Goal: Transaction & Acquisition: Purchase product/service

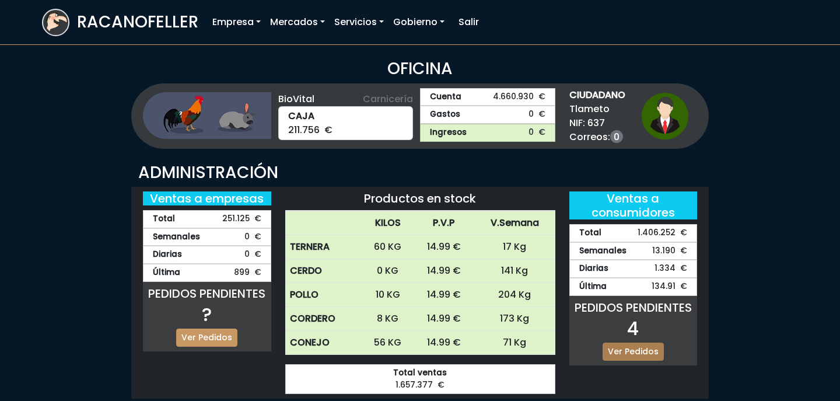
click at [648, 348] on link "Ver Pedidos" at bounding box center [633, 352] width 61 height 18
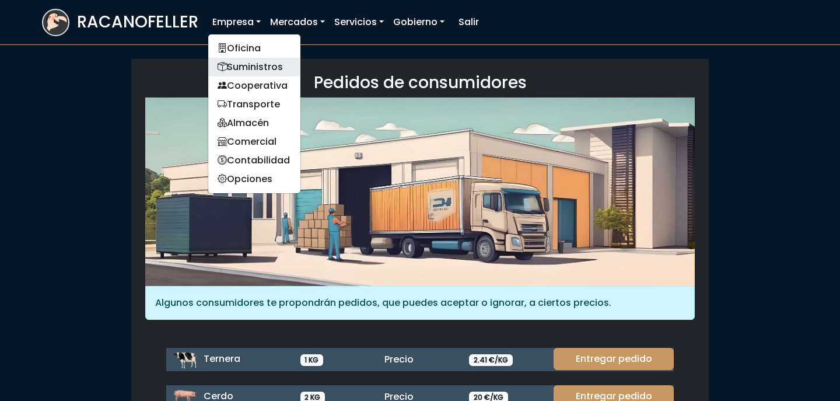
click at [257, 73] on link "Suministros" at bounding box center [254, 67] width 92 height 19
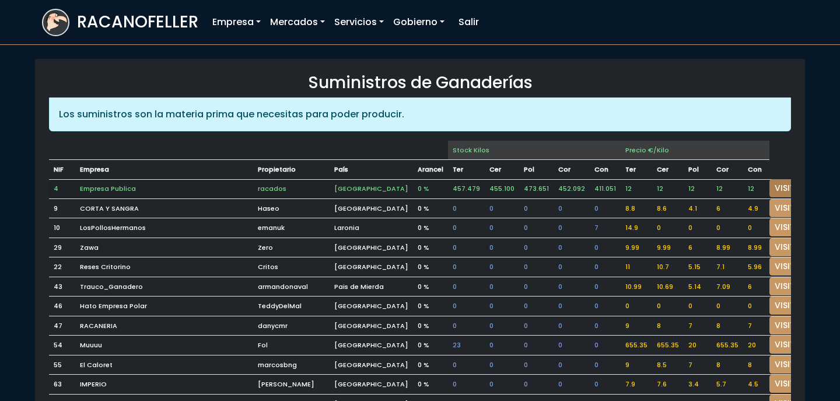
click at [770, 191] on link "VISITAR" at bounding box center [791, 188] width 42 height 18
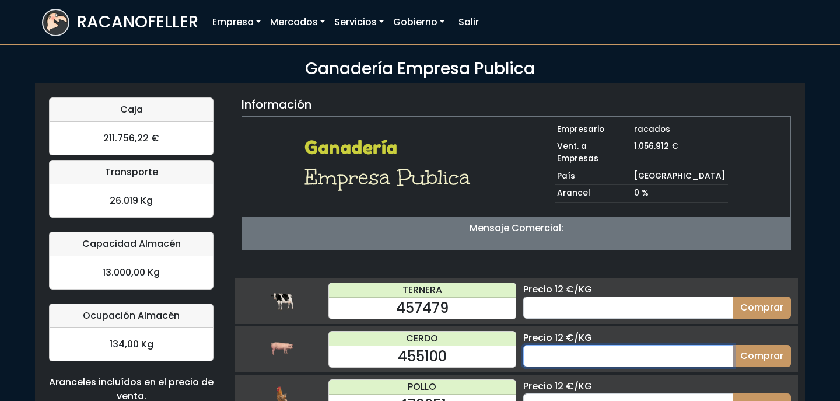
click at [568, 345] on input "number" at bounding box center [629, 356] width 210 height 22
type input "10"
click at [733, 345] on button "Comprar" at bounding box center [762, 356] width 58 height 22
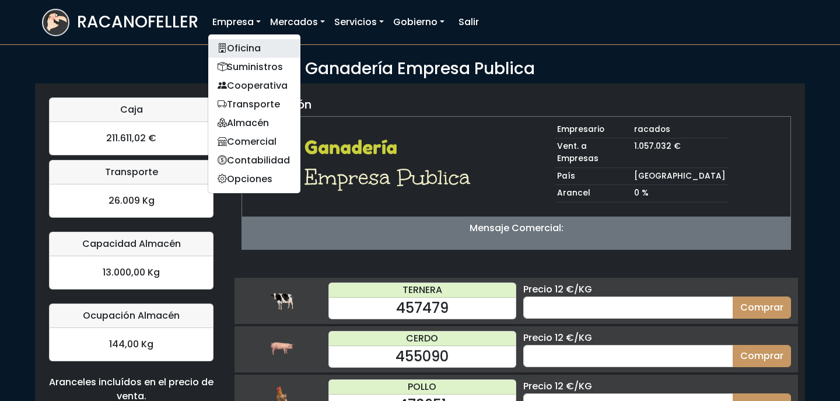
click at [242, 47] on link "Oficina" at bounding box center [254, 48] width 92 height 19
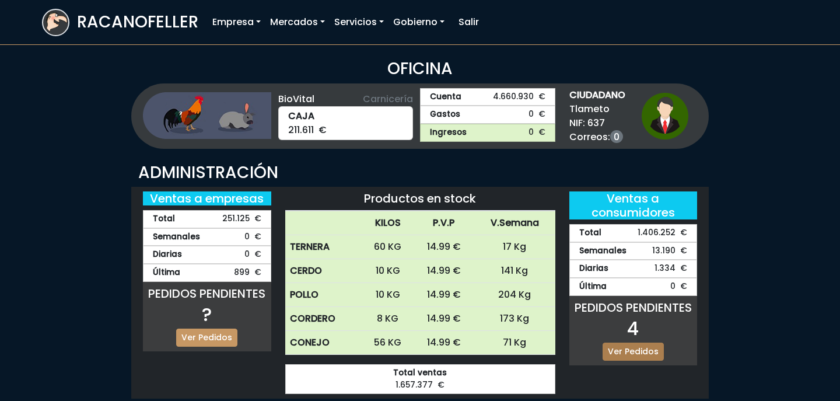
click at [636, 354] on link "Ver Pedidos" at bounding box center [633, 352] width 61 height 18
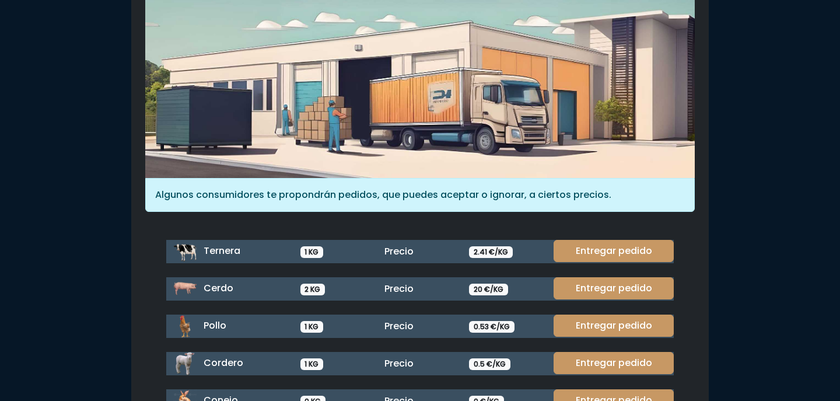
scroll to position [128, 0]
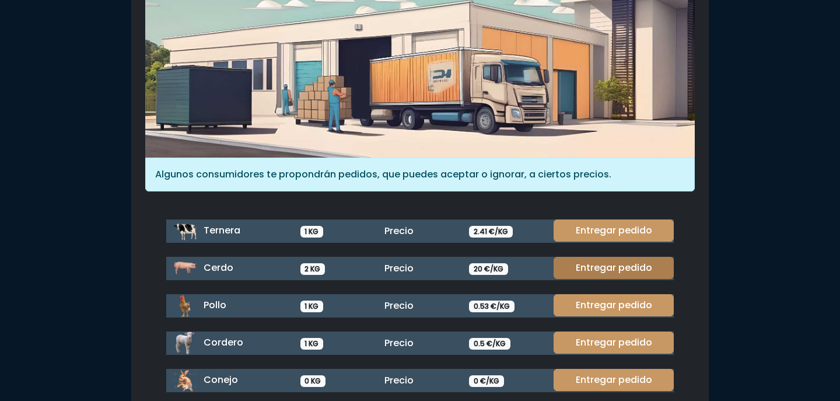
click at [599, 268] on link "Entregar pedido" at bounding box center [614, 268] width 120 height 22
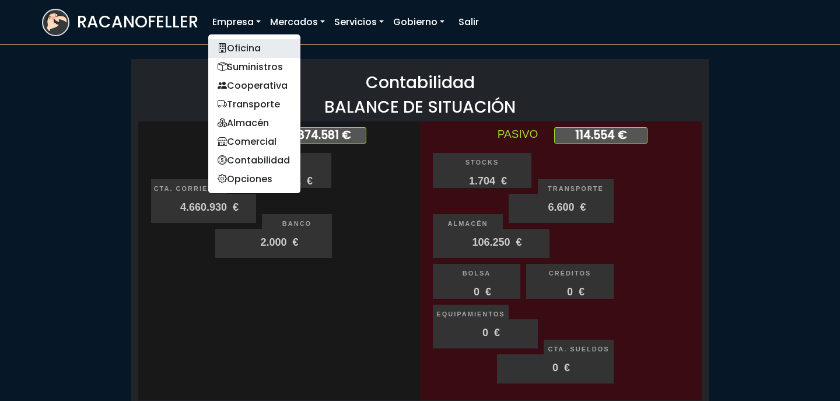
click at [245, 52] on link "Oficina" at bounding box center [254, 48] width 92 height 19
